Goal: Communication & Community: Answer question/provide support

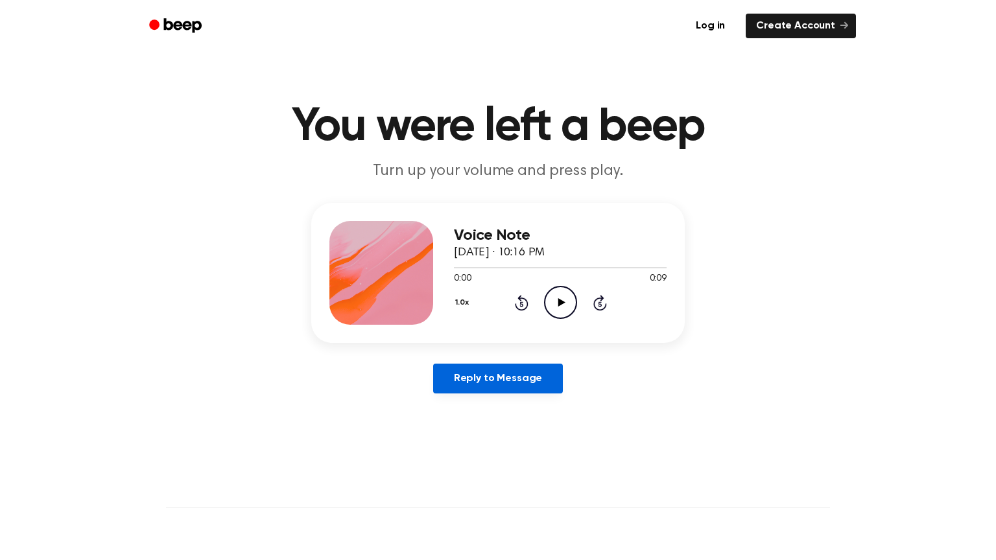
click at [518, 376] on link "Reply to Message" at bounding box center [498, 379] width 130 height 30
drag, startPoint x: 552, startPoint y: 308, endPoint x: 569, endPoint y: 313, distance: 18.3
click at [569, 313] on icon "Play Audio" at bounding box center [560, 302] width 33 height 33
click at [565, 293] on icon "Play Audio" at bounding box center [560, 302] width 33 height 33
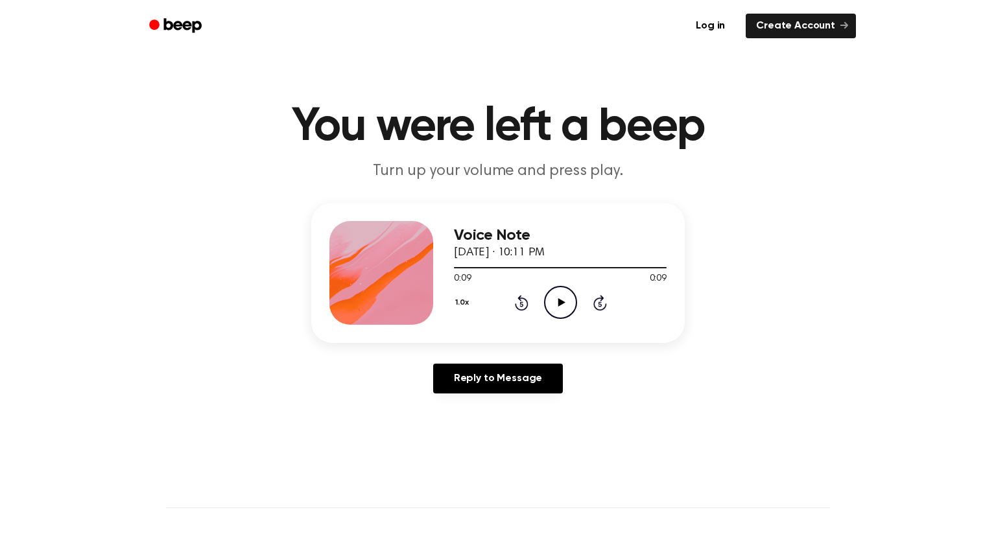
drag, startPoint x: 578, startPoint y: 307, endPoint x: 569, endPoint y: 307, distance: 9.1
click at [574, 307] on div "1.0x Rewind 5 seconds Play Audio Skip 5 seconds" at bounding box center [560, 302] width 213 height 33
click at [569, 307] on icon "Play Audio" at bounding box center [560, 302] width 33 height 33
click at [568, 298] on icon "Play Audio" at bounding box center [560, 302] width 33 height 33
click at [565, 299] on icon "Pause Audio" at bounding box center [560, 302] width 33 height 33
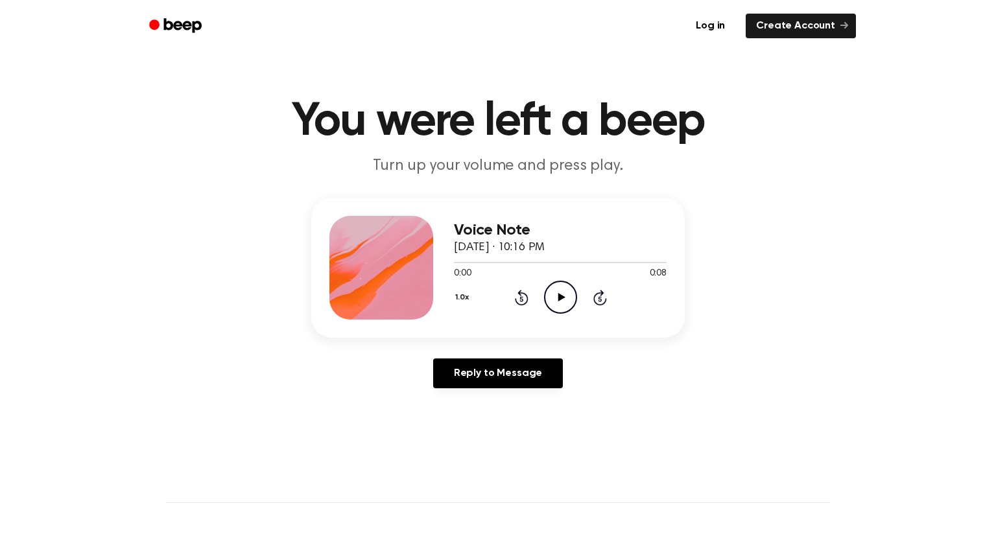
scroll to position [6, 0]
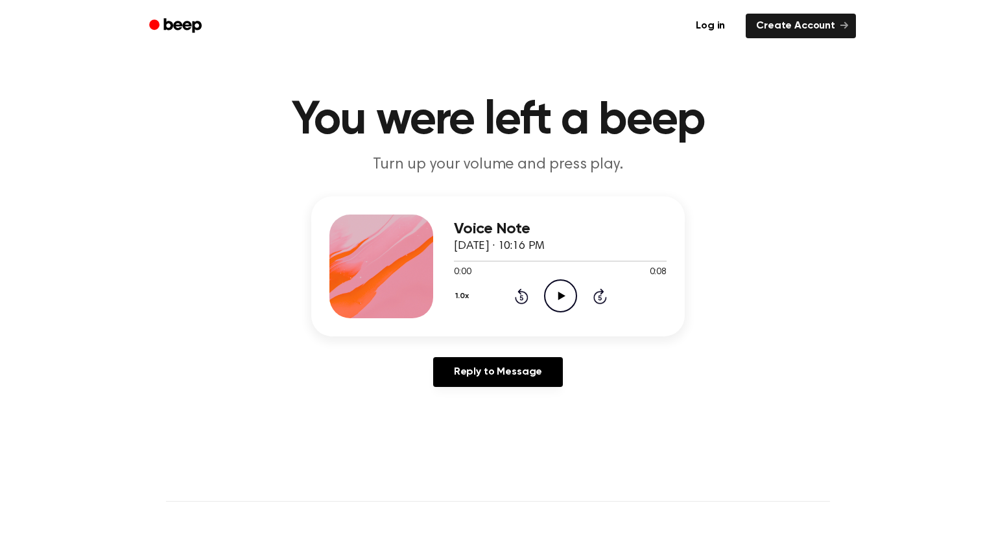
click at [554, 302] on icon "Play Audio" at bounding box center [560, 295] width 33 height 33
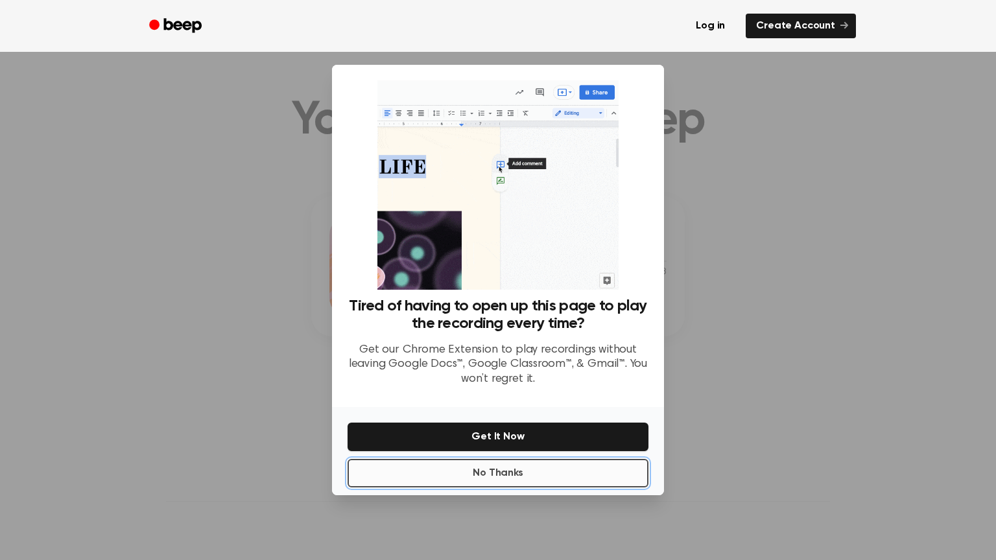
click at [530, 471] on button "No Thanks" at bounding box center [498, 473] width 301 height 29
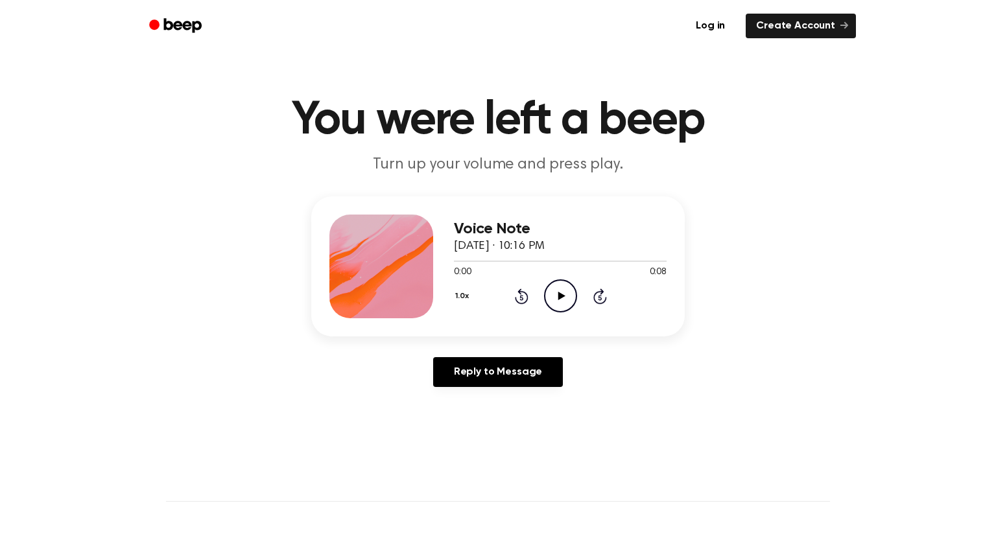
click at [566, 303] on icon "Play Audio" at bounding box center [560, 295] width 33 height 33
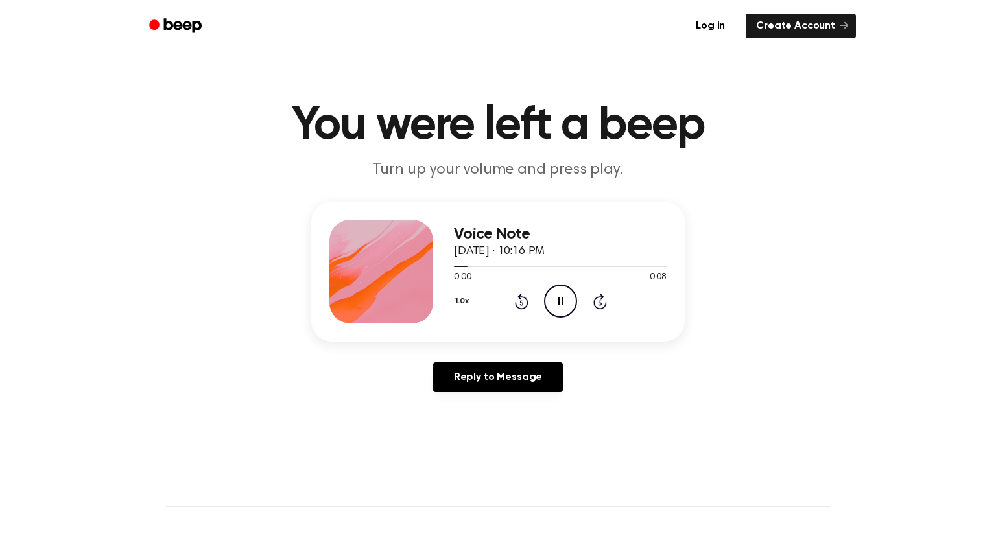
scroll to position [0, 0]
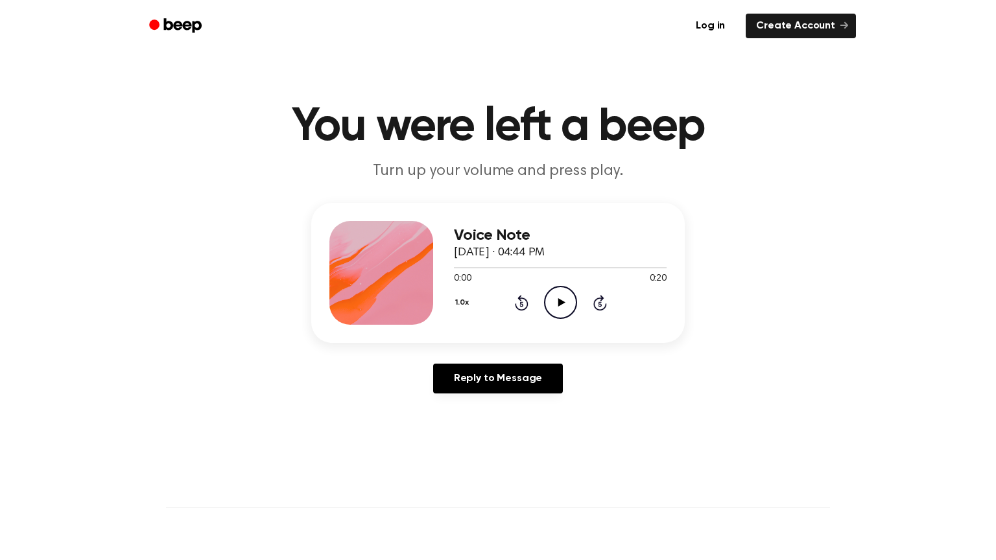
click at [560, 296] on icon "Play Audio" at bounding box center [560, 302] width 33 height 33
click at [551, 316] on circle at bounding box center [561, 303] width 32 height 32
